Goal: Find specific page/section: Find specific page/section

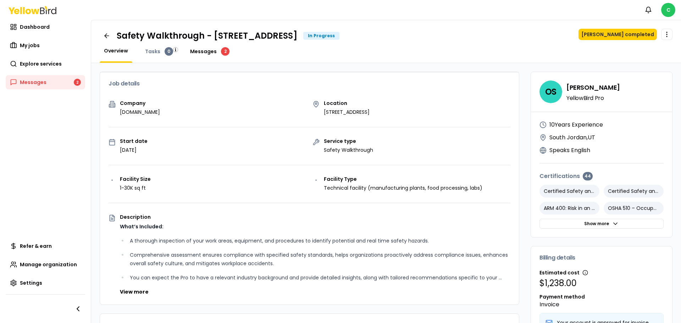
click at [209, 50] on span "Messages" at bounding box center [203, 51] width 27 height 7
